Goal: Task Accomplishment & Management: Manage account settings

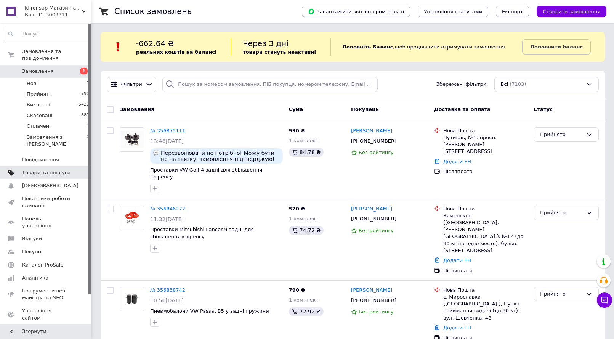
click at [51, 166] on link "Товари та послуги" at bounding box center [47, 172] width 94 height 13
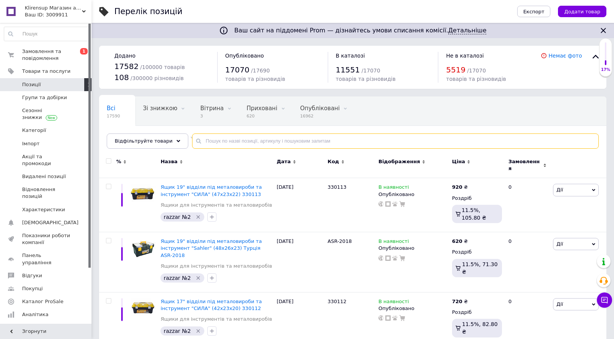
click at [248, 144] on input "text" at bounding box center [395, 140] width 407 height 15
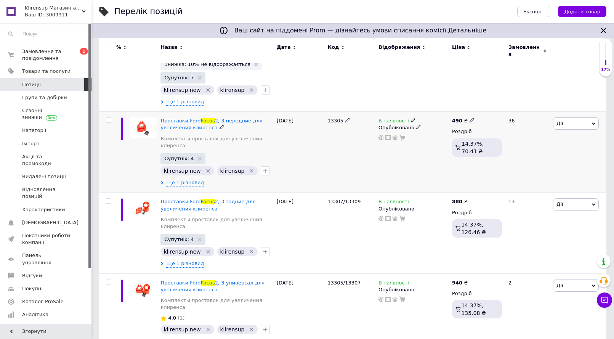
scroll to position [191, 0]
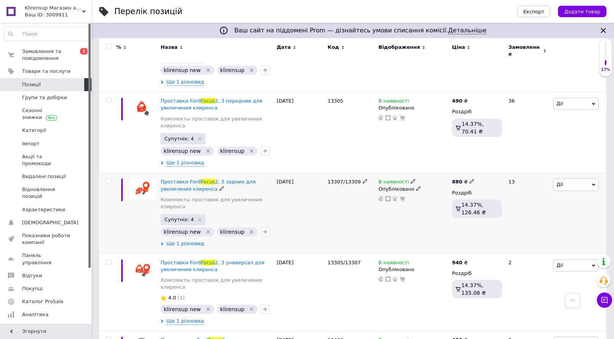
type input "focus"
click at [184, 240] on span "Ще 1 різновид" at bounding box center [185, 243] width 38 height 7
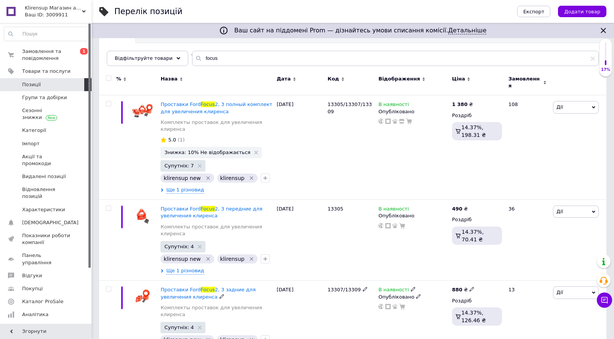
scroll to position [76, 0]
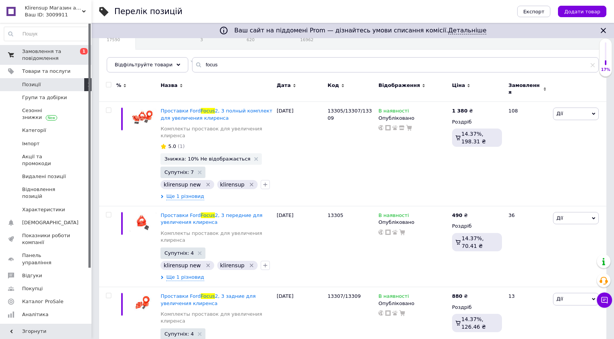
click at [52, 58] on span "Замовлення та повідомлення" at bounding box center [46, 55] width 48 height 14
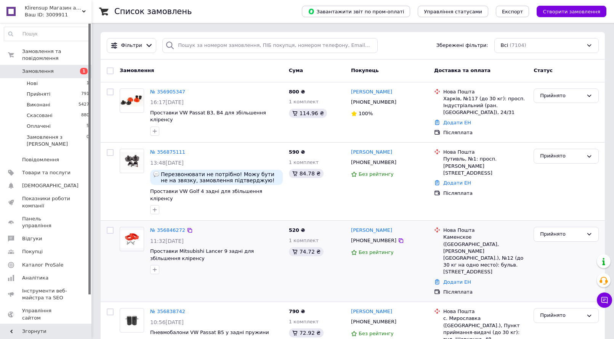
scroll to position [38, 0]
